Goal: Task Accomplishment & Management: Use online tool/utility

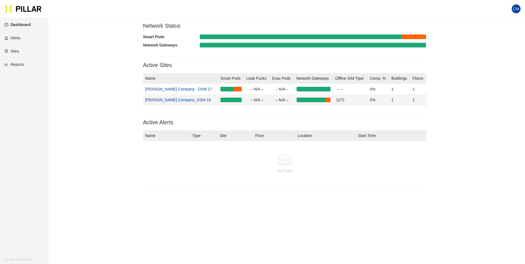
click at [171, 100] on link "[PERSON_NAME] Company_DSM 16" at bounding box center [178, 100] width 66 height 4
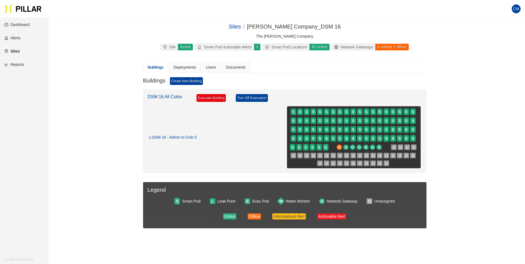
click at [11, 65] on link "Reports" at bounding box center [14, 64] width 20 height 4
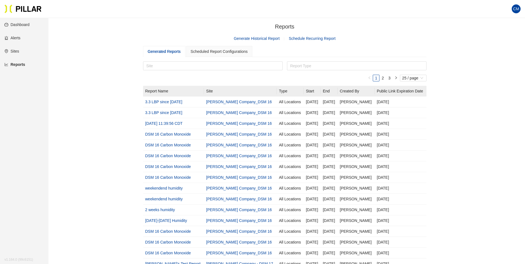
click at [261, 36] on span "Generate Historical Report" at bounding box center [257, 38] width 46 height 6
click at [263, 40] on link "Generate Historical Report" at bounding box center [257, 38] width 46 height 4
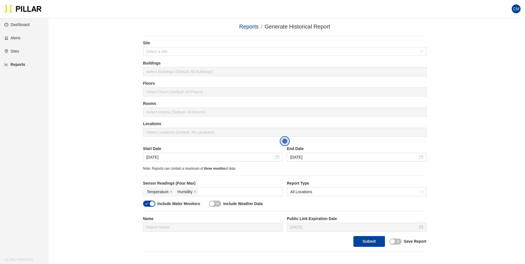
click at [158, 37] on section "Reports / Generate Historical Report / Site Select a site Buildings Select Buil…" at bounding box center [285, 136] width 284 height 229
click at [167, 52] on input "search" at bounding box center [283, 51] width 273 height 8
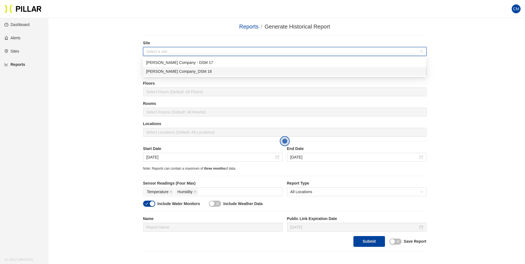
click at [174, 72] on div "[PERSON_NAME] Company_DSM 16" at bounding box center [284, 71] width 277 height 6
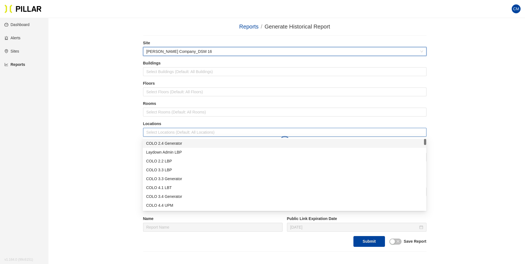
click at [183, 134] on div at bounding box center [285, 133] width 281 height 8
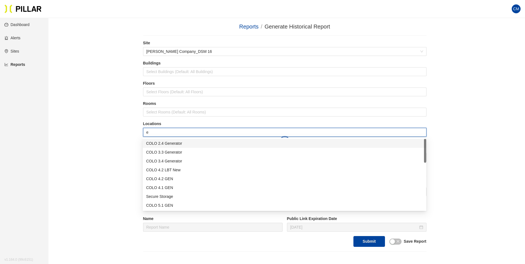
type input "er"
click at [175, 179] on div "Admin ER1" at bounding box center [284, 179] width 277 height 6
type input "er"
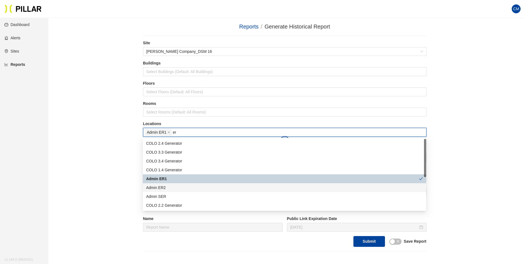
click at [175, 190] on div "Admin ER2" at bounding box center [284, 188] width 277 height 6
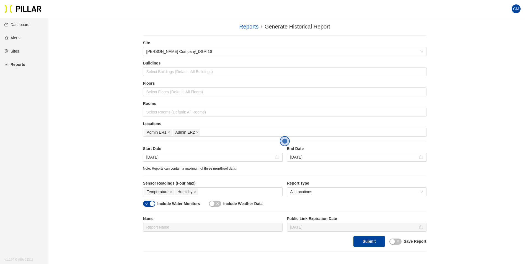
click at [507, 165] on div "Reports / Generate Historical Report / Site [PERSON_NAME] Company_DSM 16 Buildi…" at bounding box center [285, 136] width 446 height 229
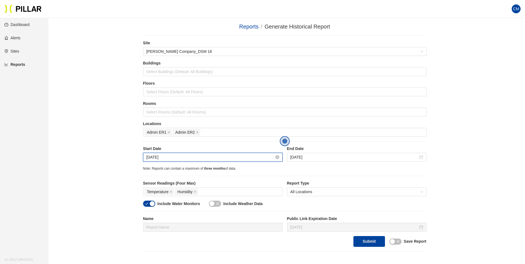
click at [157, 158] on input "[DATE]" at bounding box center [211, 157] width 128 height 6
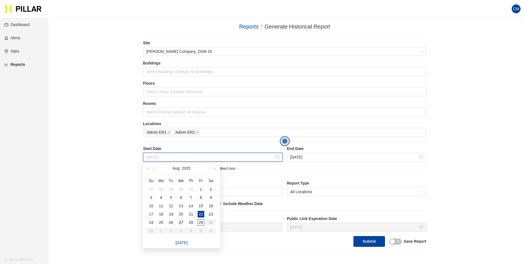
type input "[DATE]"
click at [181, 222] on div "27" at bounding box center [181, 222] width 7 height 7
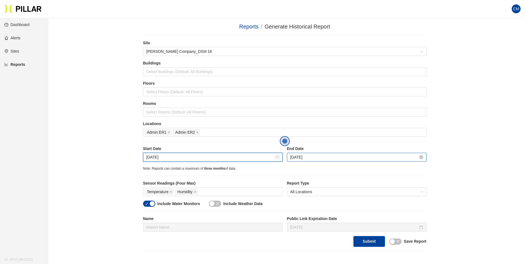
click at [303, 158] on input "[DATE]" at bounding box center [355, 157] width 128 height 6
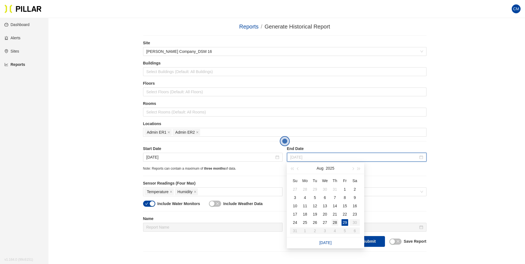
type input "[DATE]"
click at [336, 225] on div "28" at bounding box center [335, 222] width 7 height 7
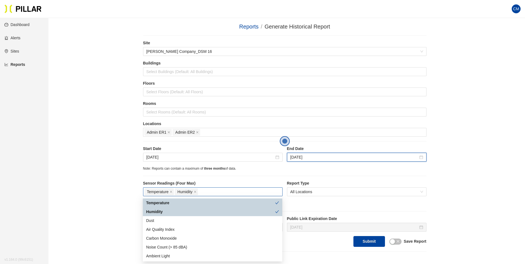
click at [228, 196] on div "Temperature Humidity" at bounding box center [213, 192] width 137 height 8
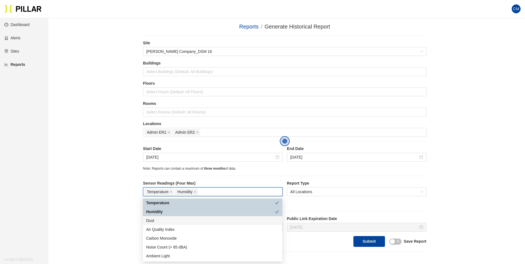
click at [215, 219] on div "Dust" at bounding box center [212, 221] width 133 height 6
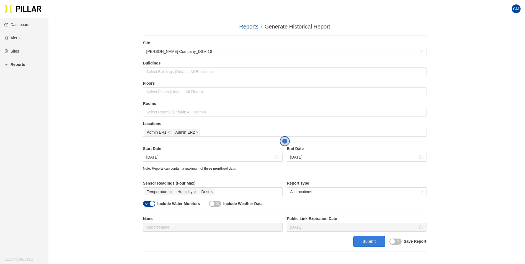
click at [366, 247] on button "Submit" at bounding box center [369, 241] width 31 height 11
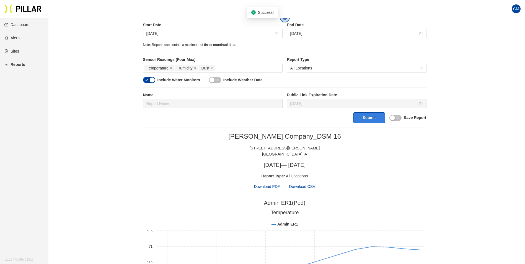
scroll to position [138, 0]
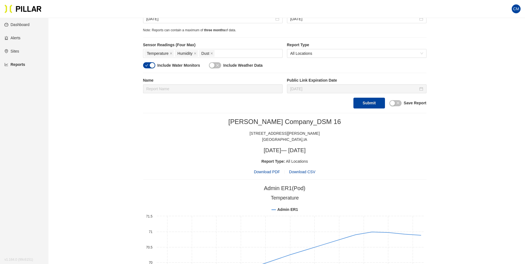
click at [275, 173] on span "Download PDF" at bounding box center [267, 172] width 26 height 6
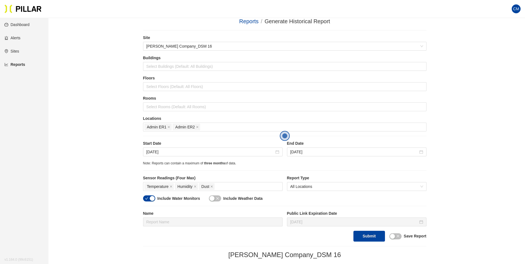
scroll to position [0, 0]
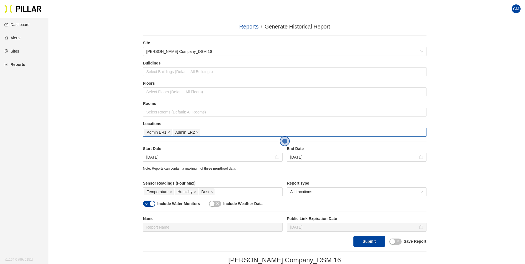
click at [169, 132] on icon "close" at bounding box center [169, 133] width 2 height 2
click at [171, 132] on span "Admin ER2" at bounding box center [158, 132] width 27 height 7
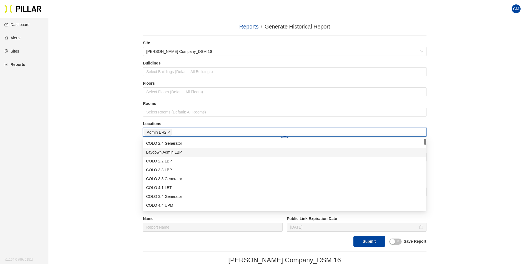
click at [170, 132] on icon "close" at bounding box center [169, 132] width 3 height 3
click at [170, 132] on div at bounding box center [285, 133] width 281 height 8
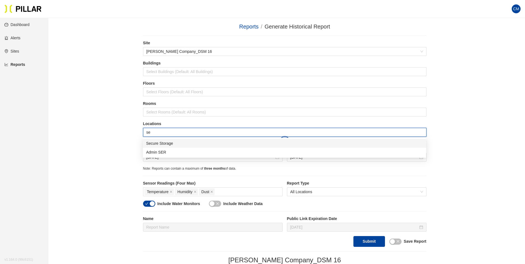
type input "ser"
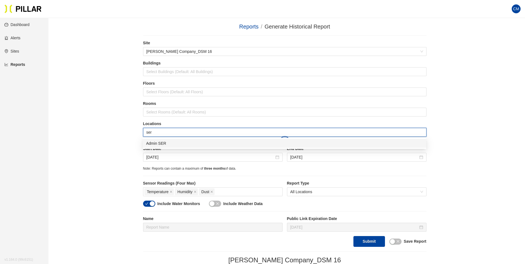
click at [173, 145] on div "Admin SER" at bounding box center [284, 143] width 277 height 6
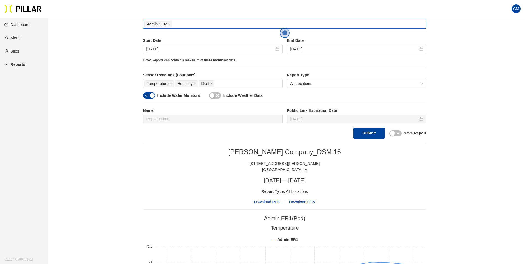
scroll to position [111, 0]
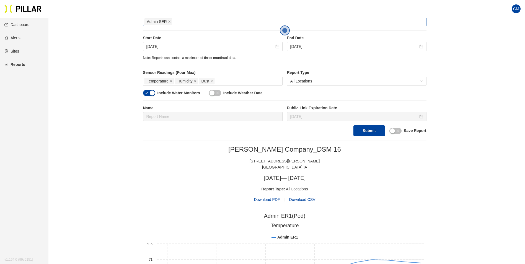
click at [271, 201] on span "Download PDF" at bounding box center [267, 200] width 26 height 6
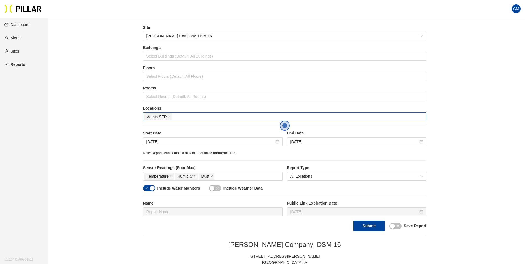
scroll to position [0, 0]
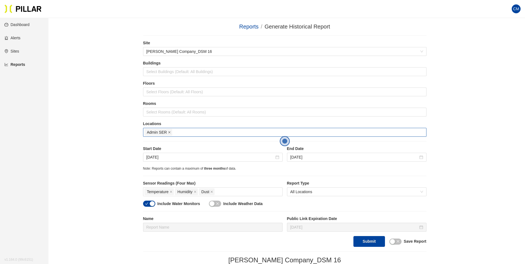
click at [169, 132] on icon "close" at bounding box center [169, 132] width 3 height 3
click at [169, 132] on div at bounding box center [285, 133] width 281 height 8
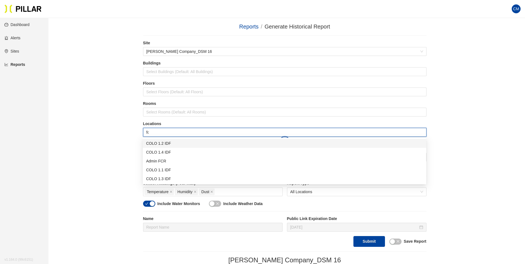
type input "fcr"
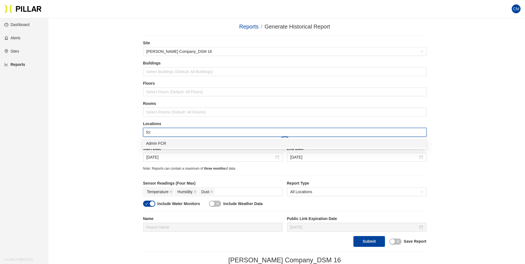
click at [170, 142] on div "Admin FCR" at bounding box center [284, 143] width 277 height 6
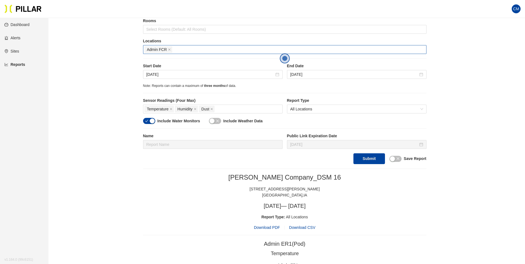
scroll to position [83, 0]
click at [373, 160] on button "Submit" at bounding box center [369, 158] width 31 height 11
click at [269, 228] on span "Download PDF" at bounding box center [267, 227] width 26 height 6
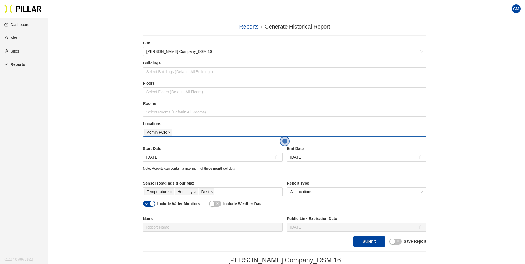
click at [169, 133] on icon "close" at bounding box center [169, 133] width 2 height 2
click at [169, 132] on div at bounding box center [285, 133] width 281 height 8
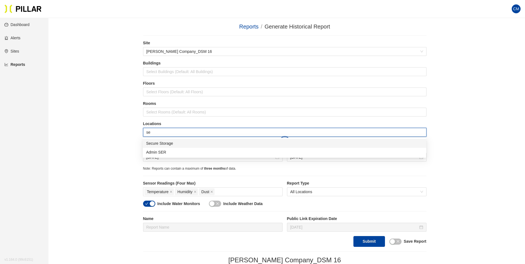
type input "sec"
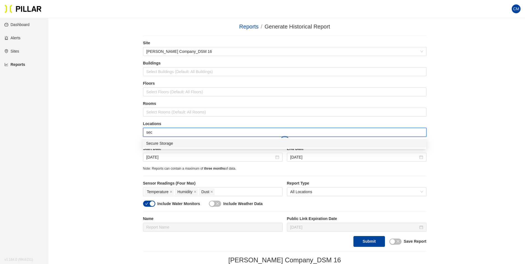
click at [176, 143] on div "Secure Storage" at bounding box center [284, 143] width 277 height 6
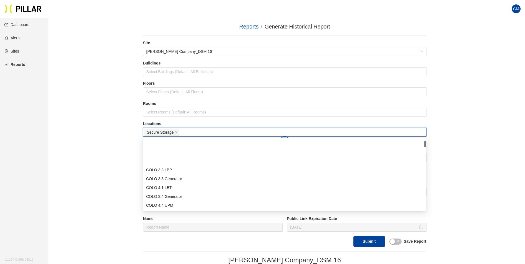
scroll to position [55, 0]
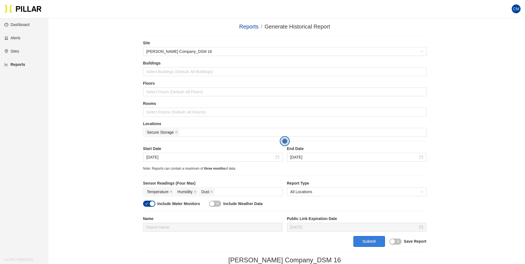
click at [367, 244] on button "Submit" at bounding box center [369, 241] width 31 height 11
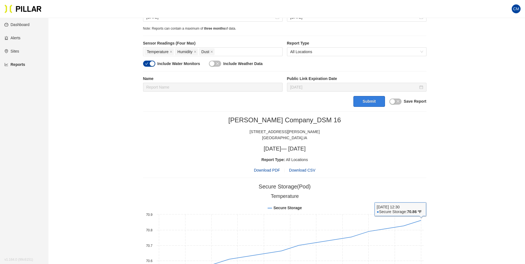
scroll to position [138, 0]
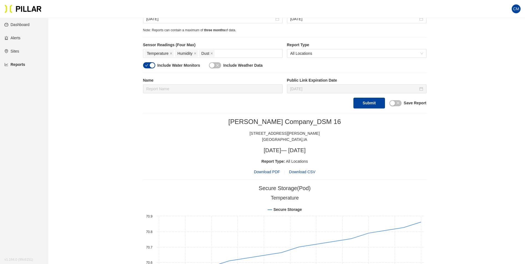
drag, startPoint x: 194, startPoint y: 115, endPoint x: 196, endPoint y: 108, distance: 6.9
click at [194, 115] on section "Reports / Generate Historical Report / Site [PERSON_NAME] Company_DSM 16 Buildi…" at bounding box center [285, 218] width 284 height 668
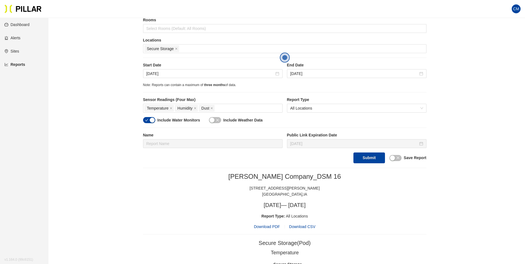
scroll to position [111, 0]
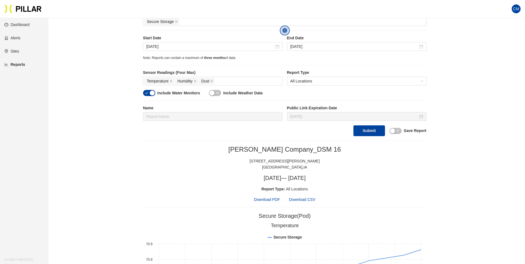
click at [265, 199] on span "Download PDF" at bounding box center [267, 200] width 26 height 6
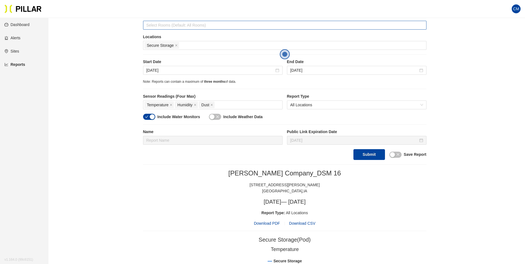
scroll to position [55, 0]
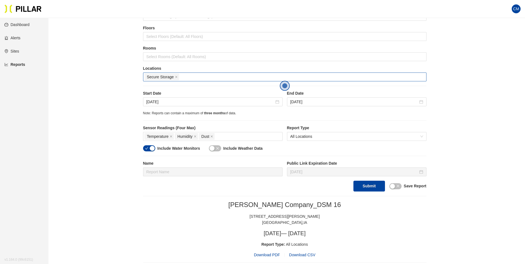
click at [178, 78] on span "Secure Storage" at bounding box center [162, 77] width 35 height 7
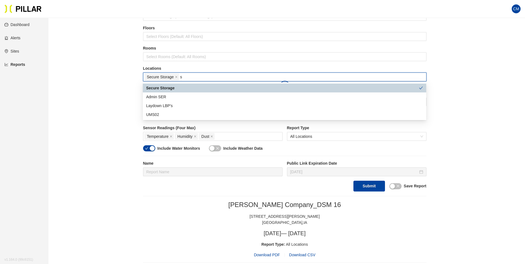
scroll to position [0, 0]
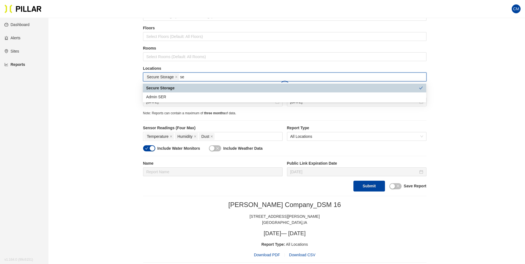
type input "ser"
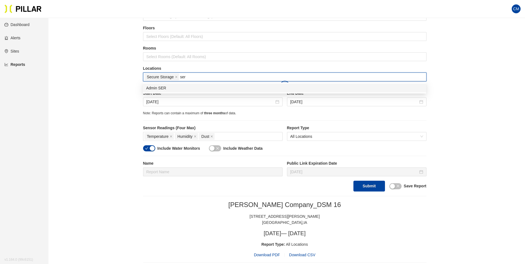
click at [193, 88] on div "Admin SER" at bounding box center [284, 88] width 277 height 6
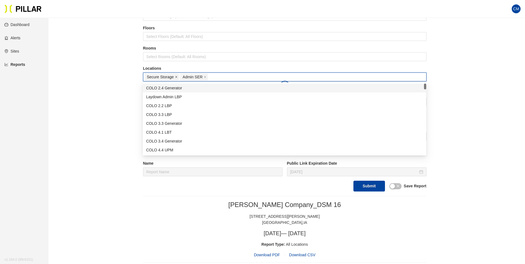
click at [177, 77] on icon "close" at bounding box center [176, 77] width 3 height 3
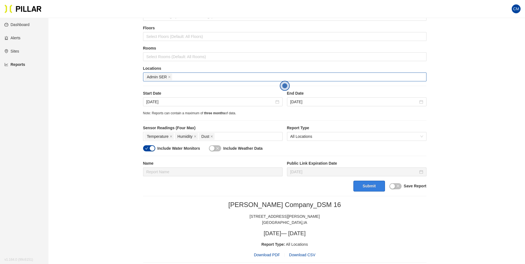
click at [369, 188] on button "Submit" at bounding box center [369, 186] width 31 height 11
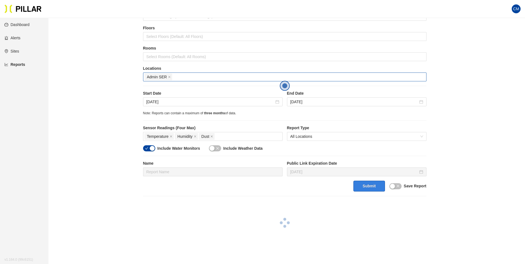
scroll to position [111, 0]
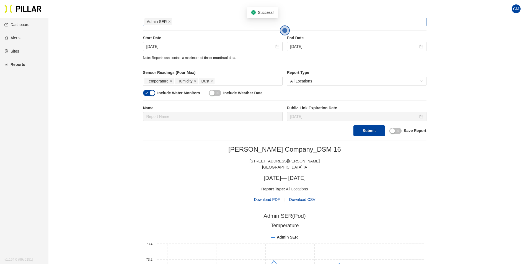
click at [263, 200] on span "Download PDF" at bounding box center [267, 200] width 26 height 6
click at [340, 11] on section "CM" at bounding box center [262, 9] width 525 height 18
